Goal: Task Accomplishment & Management: Complete application form

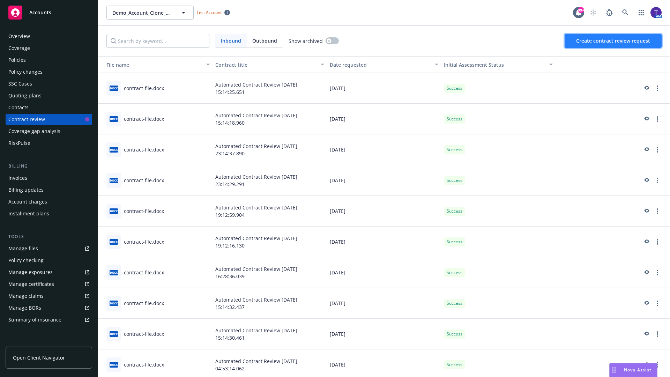
click at [613, 41] on span "Create contract review request" at bounding box center [613, 40] width 74 height 7
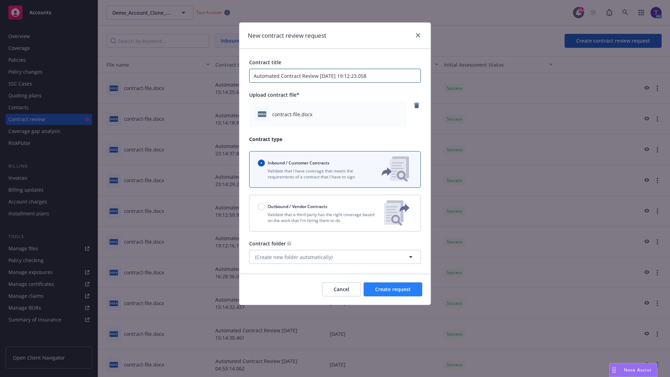
type input "Automated Contract Review [DATE] 19:12:23.058"
click at [393, 289] on span "Create request" at bounding box center [393, 289] width 36 height 7
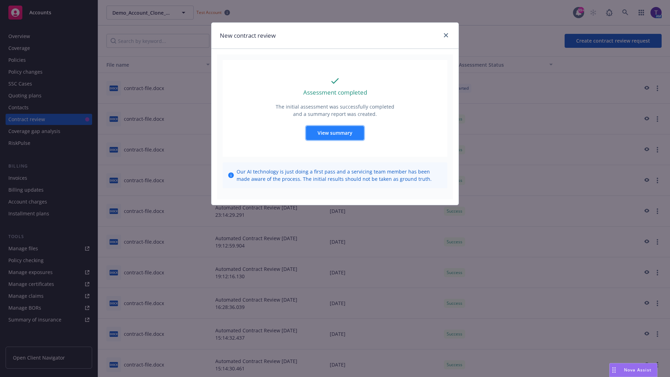
click at [335, 133] on span "View summary" at bounding box center [335, 132] width 35 height 7
